Goal: Information Seeking & Learning: Learn about a topic

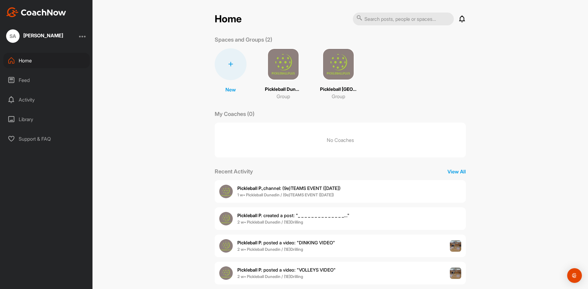
click at [270, 69] on img at bounding box center [283, 64] width 32 height 32
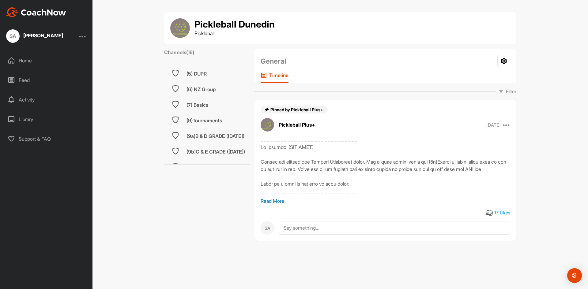
scroll to position [135, 0]
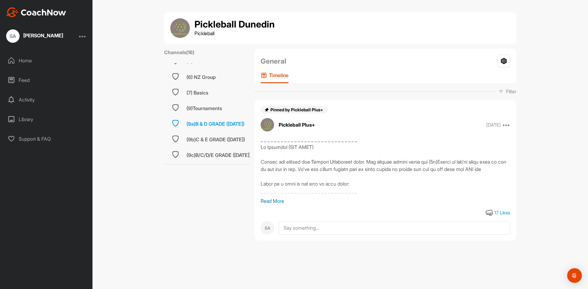
click at [215, 122] on div "(9a)B & D GRADE ([DATE])" at bounding box center [215, 123] width 58 height 7
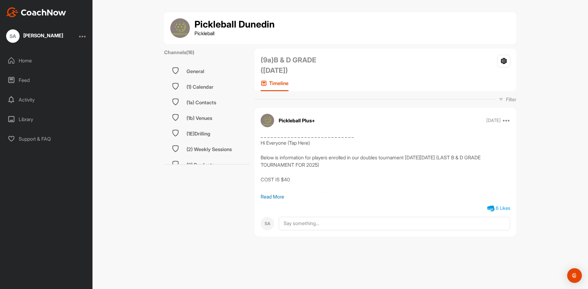
click at [278, 195] on p "Read More" at bounding box center [384, 196] width 249 height 7
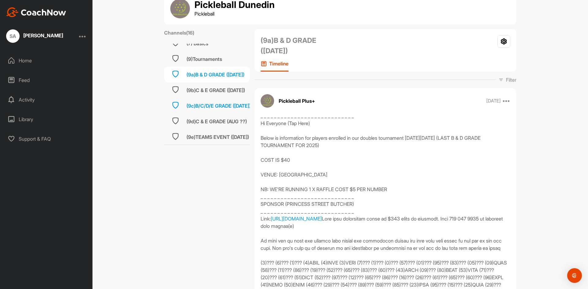
scroll to position [31, 0]
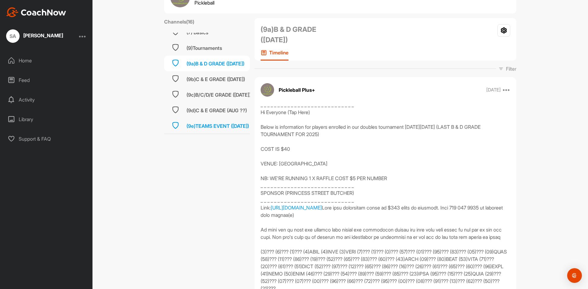
click at [197, 122] on div "(9e)TEAMS EVENT ([DATE])" at bounding box center [217, 125] width 62 height 7
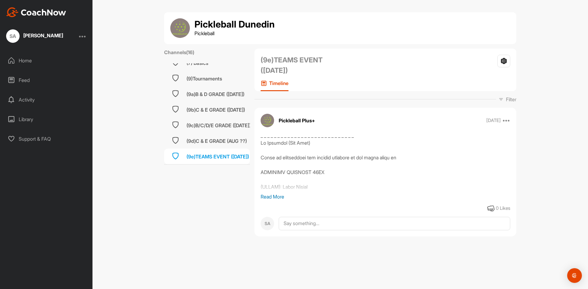
click at [276, 197] on p "Read More" at bounding box center [384, 196] width 249 height 7
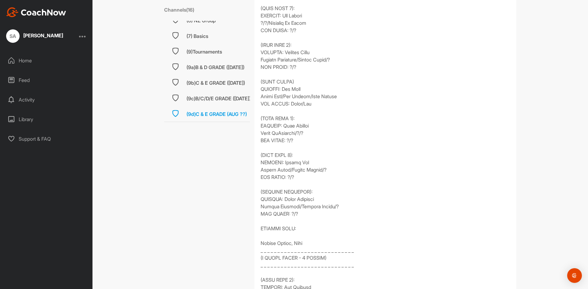
scroll to position [138, 0]
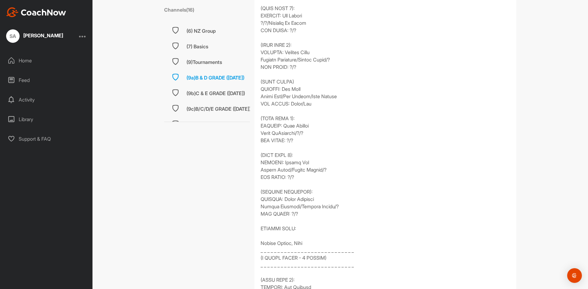
click at [209, 78] on div "(9a)B & D GRADE ([DATE])" at bounding box center [215, 77] width 58 height 7
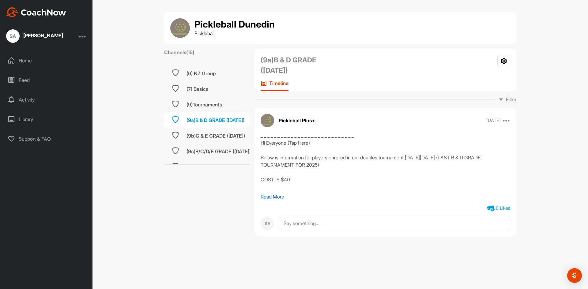
click at [274, 196] on p "Read More" at bounding box center [384, 196] width 249 height 7
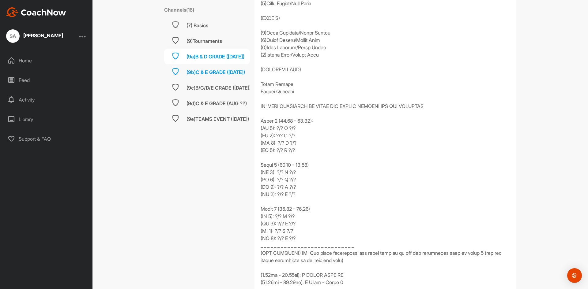
scroll to position [169, 0]
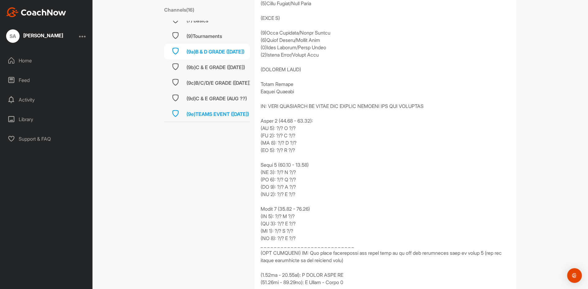
click at [205, 110] on div "(9e)TEAMS EVENT ([DATE])" at bounding box center [217, 113] width 62 height 7
